Goal: Information Seeking & Learning: Learn about a topic

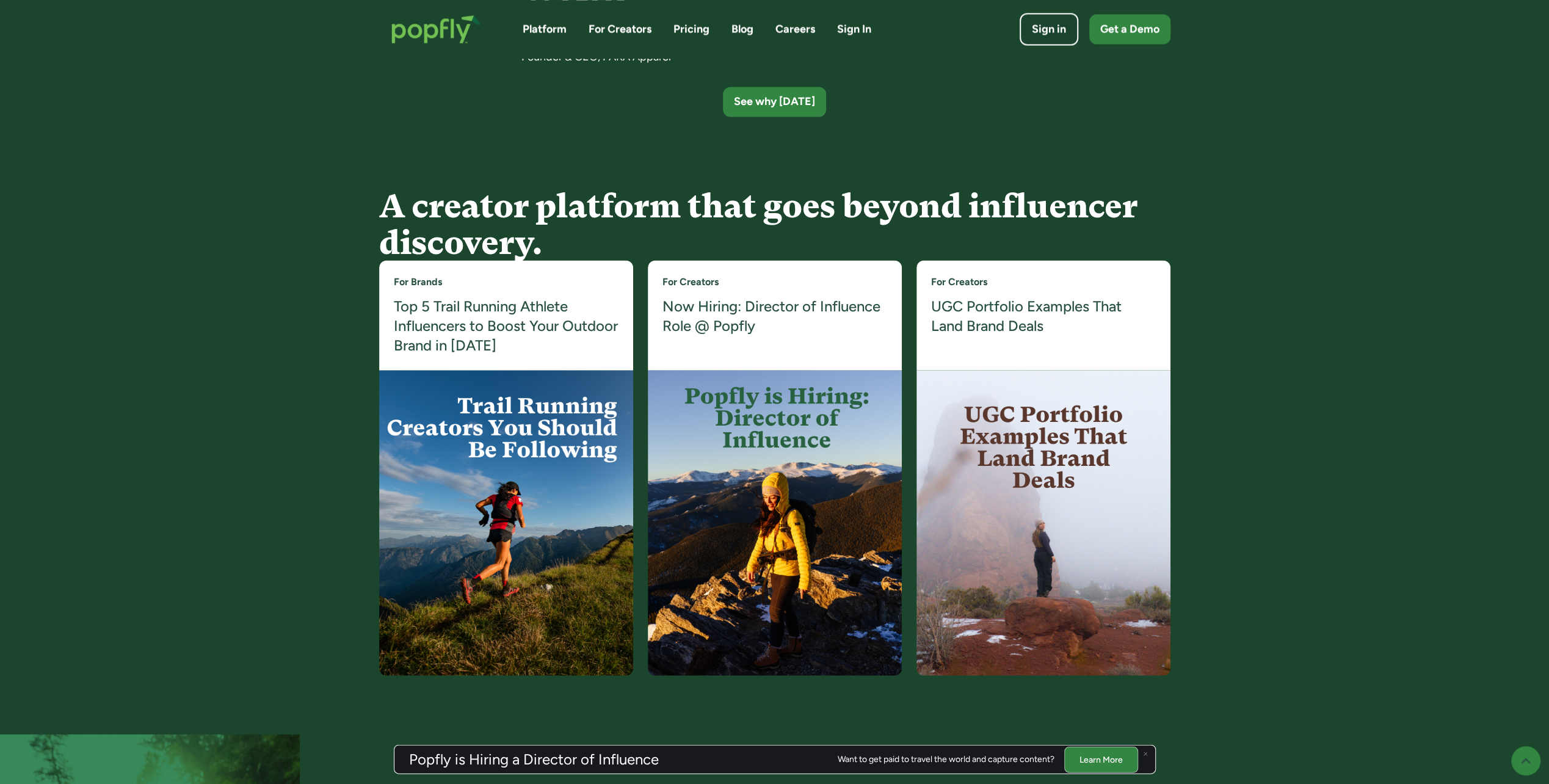
scroll to position [2259, 0]
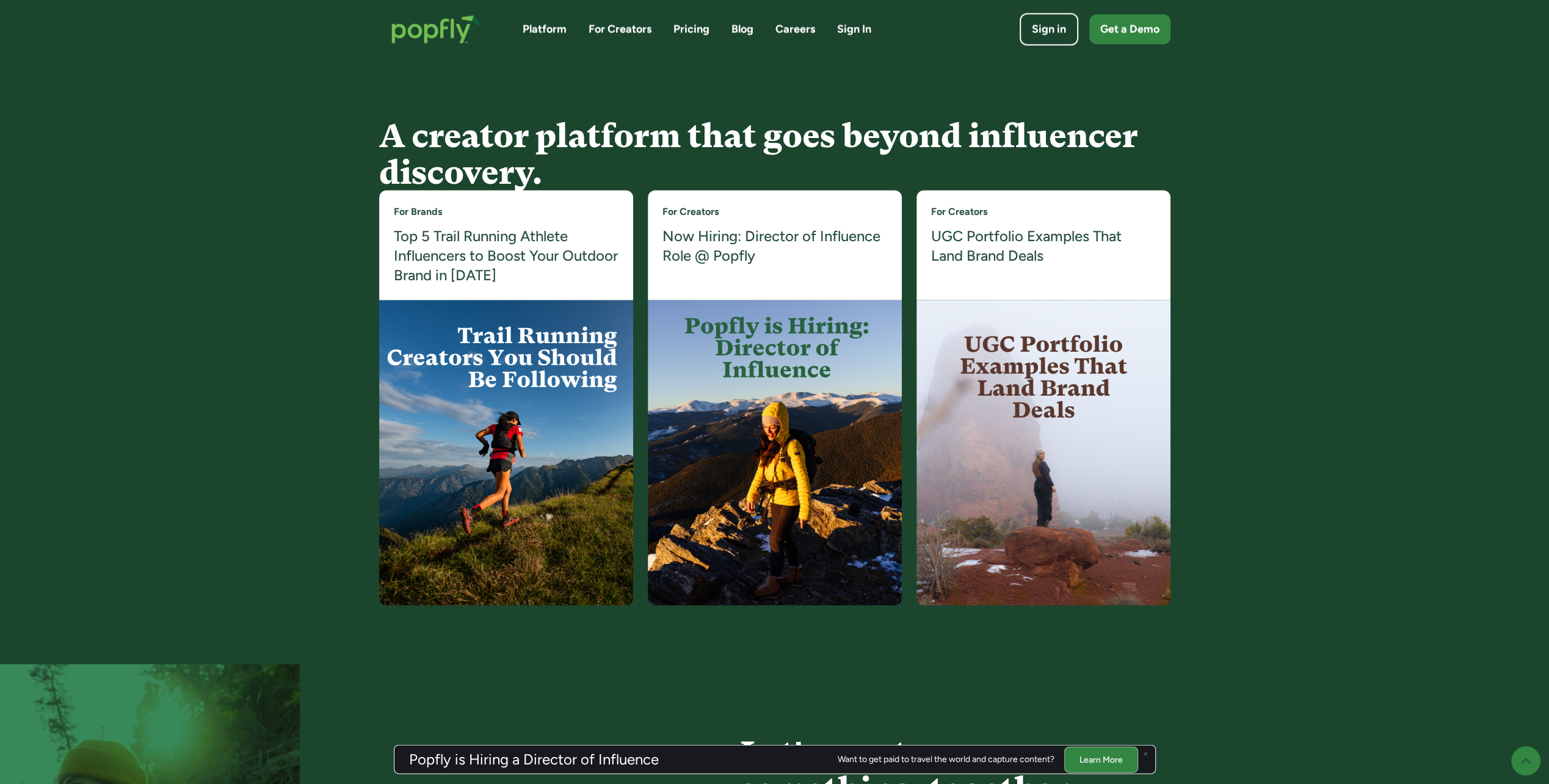
click at [1049, 238] on h4 "UGC Portfolio Examples That Land Brand Deals" at bounding box center [1043, 245] width 225 height 39
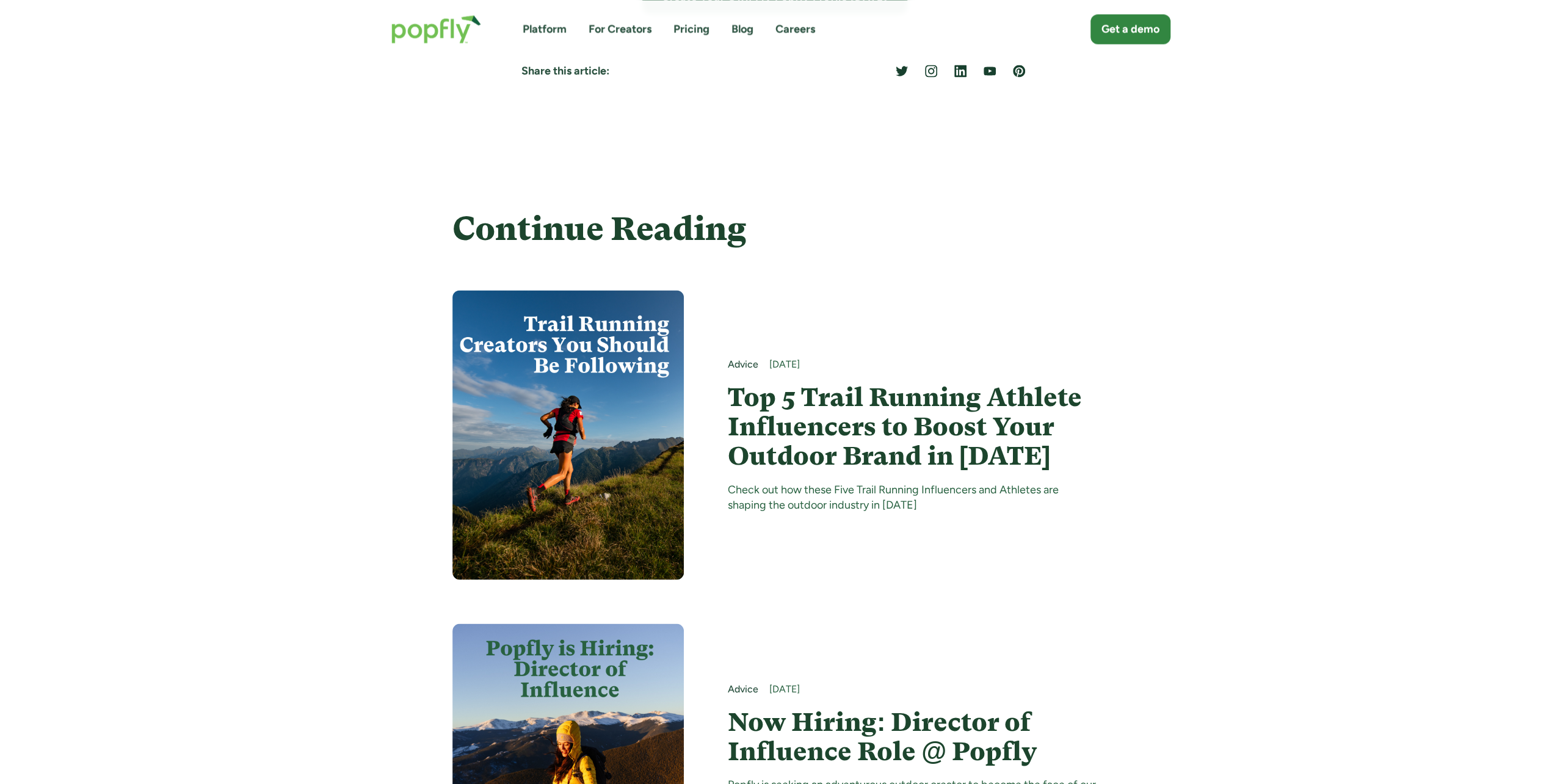
scroll to position [6654, 0]
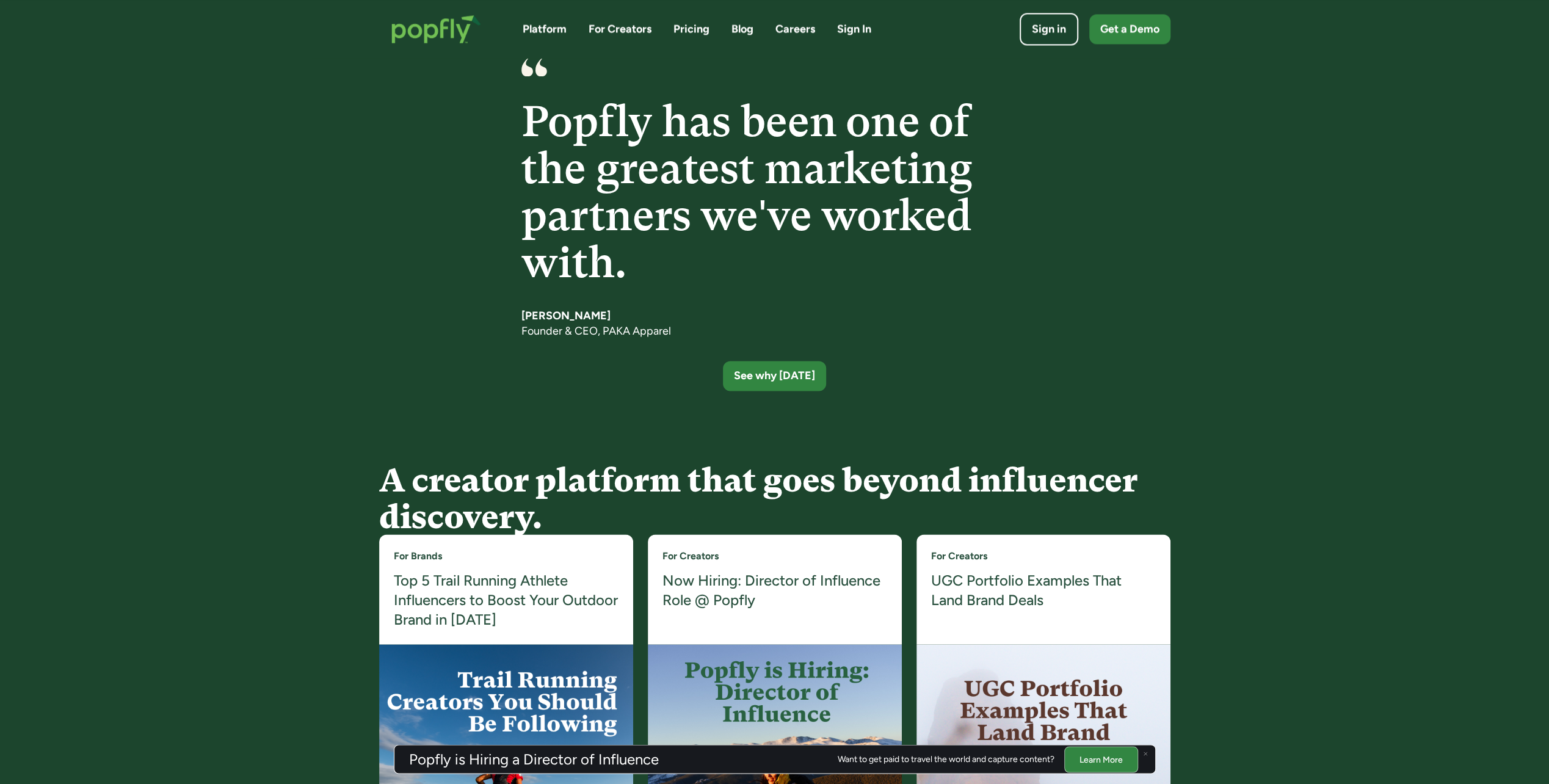
scroll to position [1670, 0]
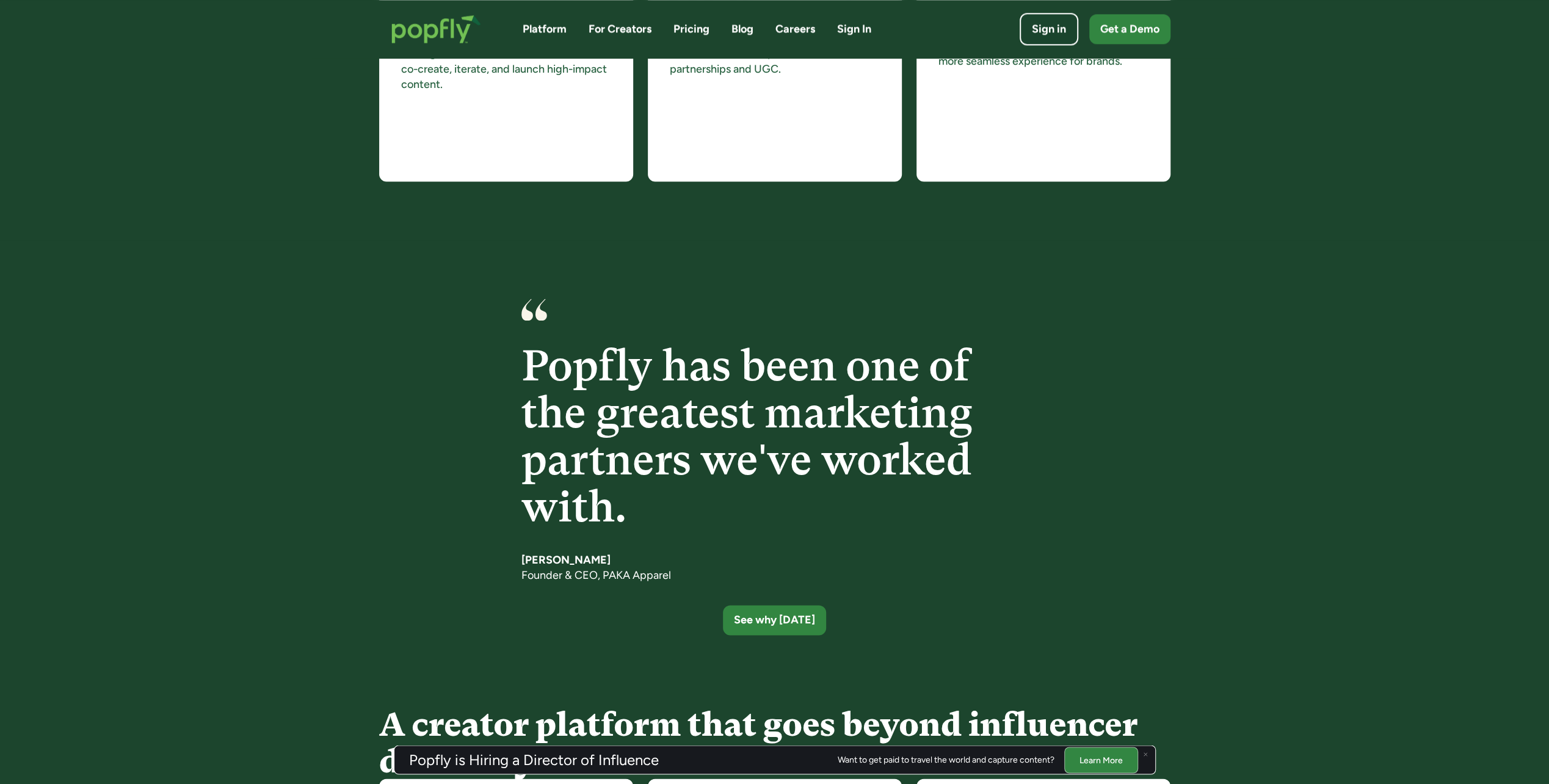
click at [631, 28] on link "For Creators" at bounding box center [620, 29] width 63 height 15
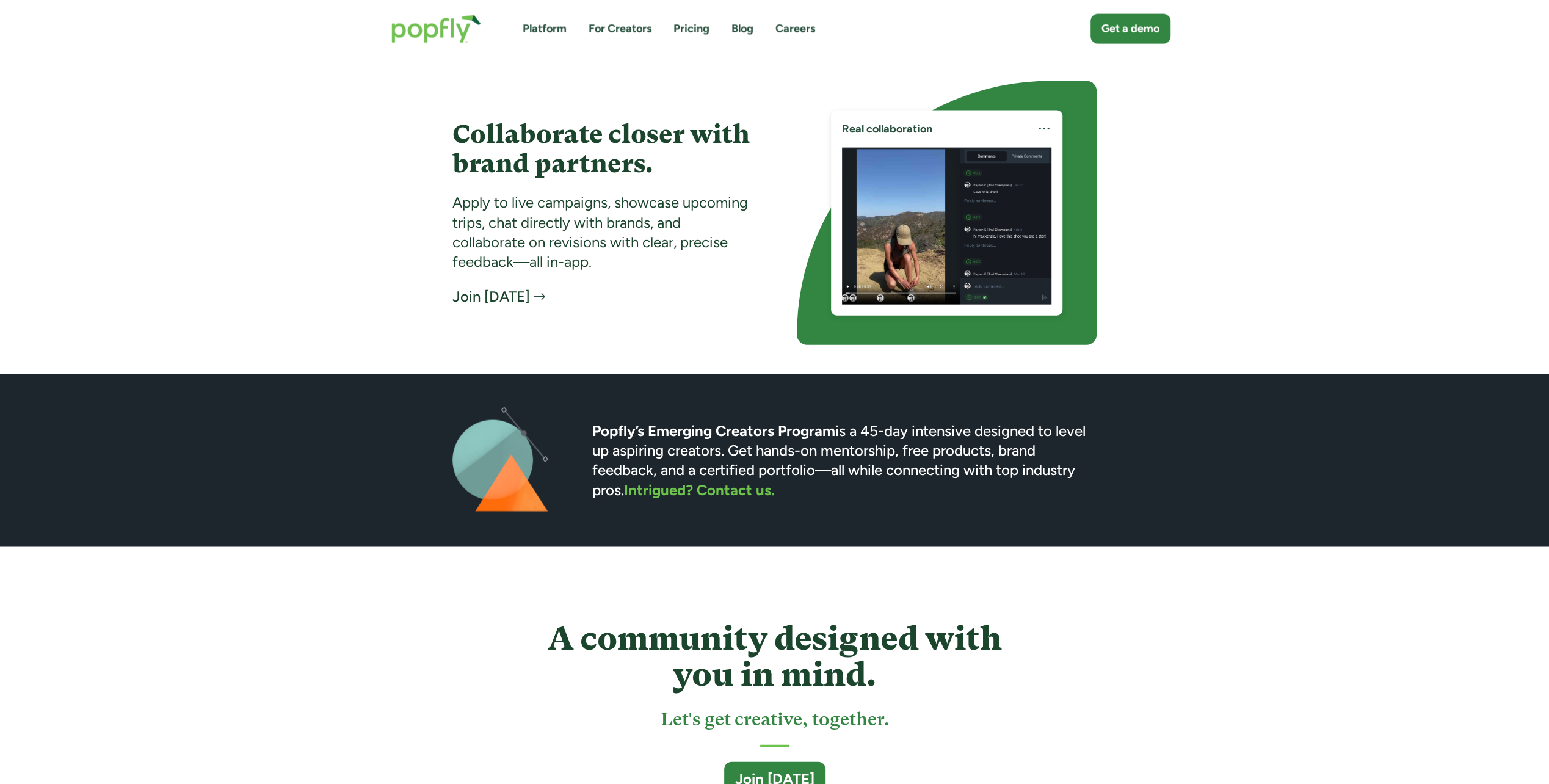
scroll to position [2627, 0]
